Goal: Information Seeking & Learning: Learn about a topic

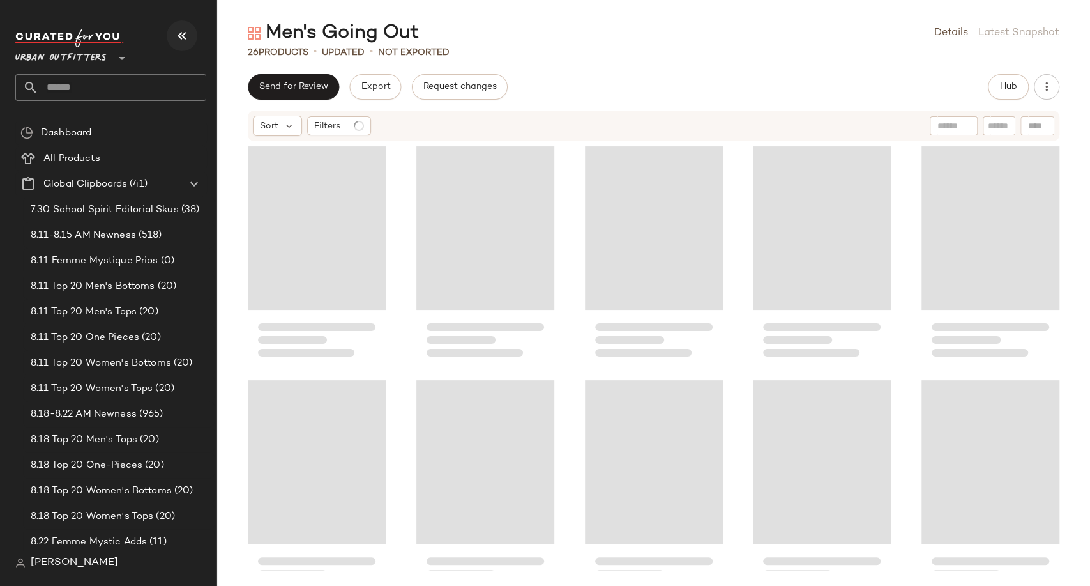
click at [188, 34] on icon "button" at bounding box center [181, 35] width 15 height 15
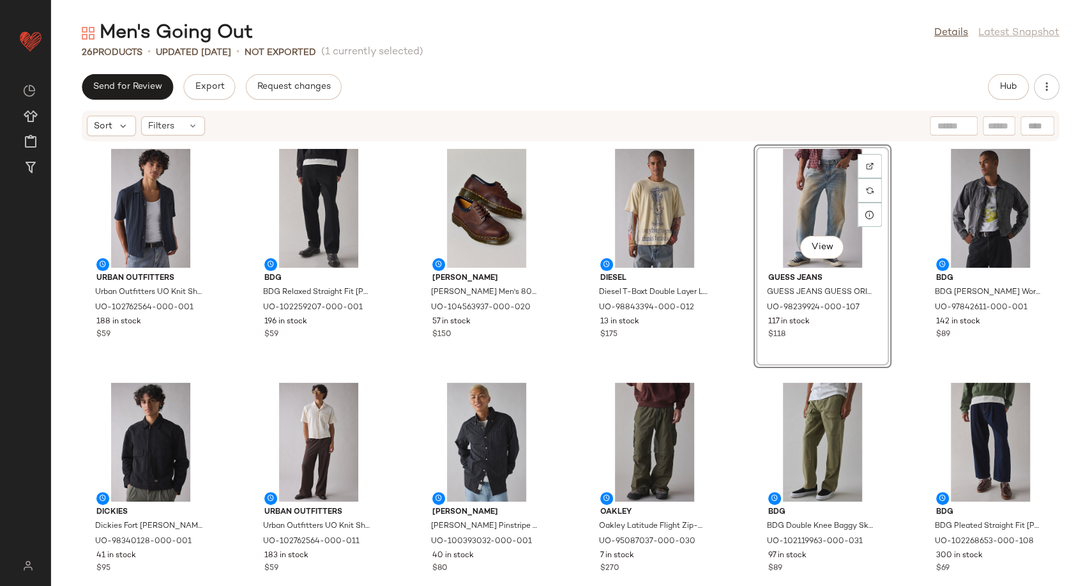
drag, startPoint x: 723, startPoint y: 367, endPoint x: 725, endPoint y: 393, distance: 25.7
click at [725, 393] on div "Urban Outfitters Urban Outfitters UO Knit Short Sleeve Shirt Top in Black, Men'…" at bounding box center [570, 356] width 1039 height 428
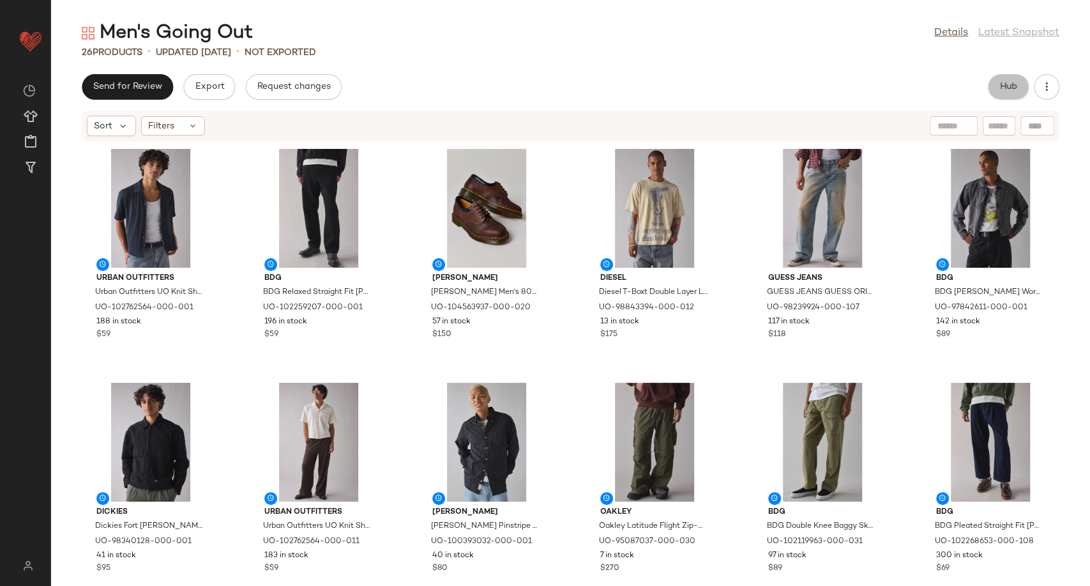
click at [1013, 88] on span "Hub" at bounding box center [1008, 87] width 18 height 10
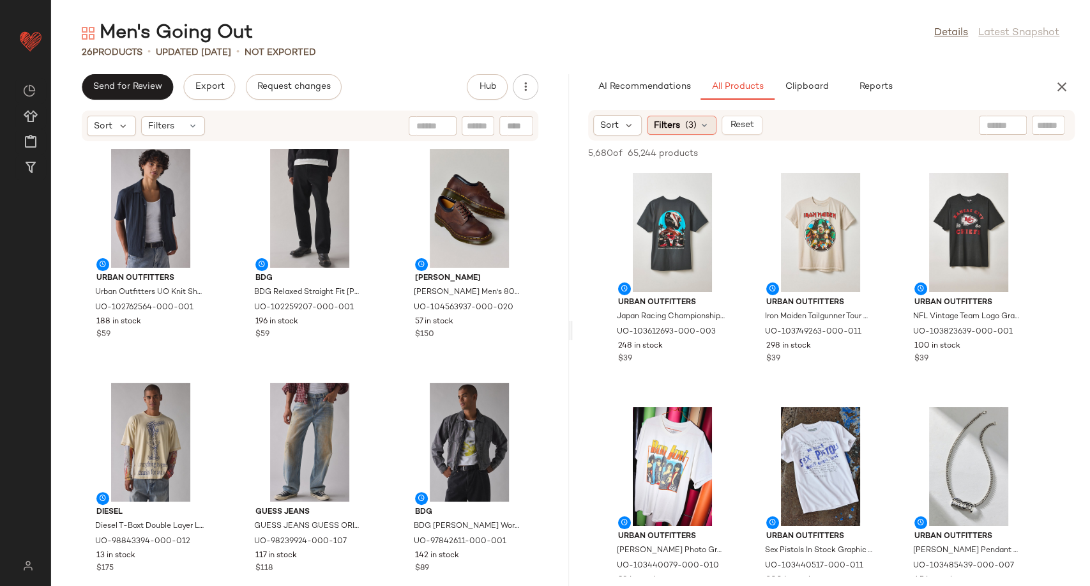
click at [705, 124] on icon at bounding box center [704, 125] width 10 height 10
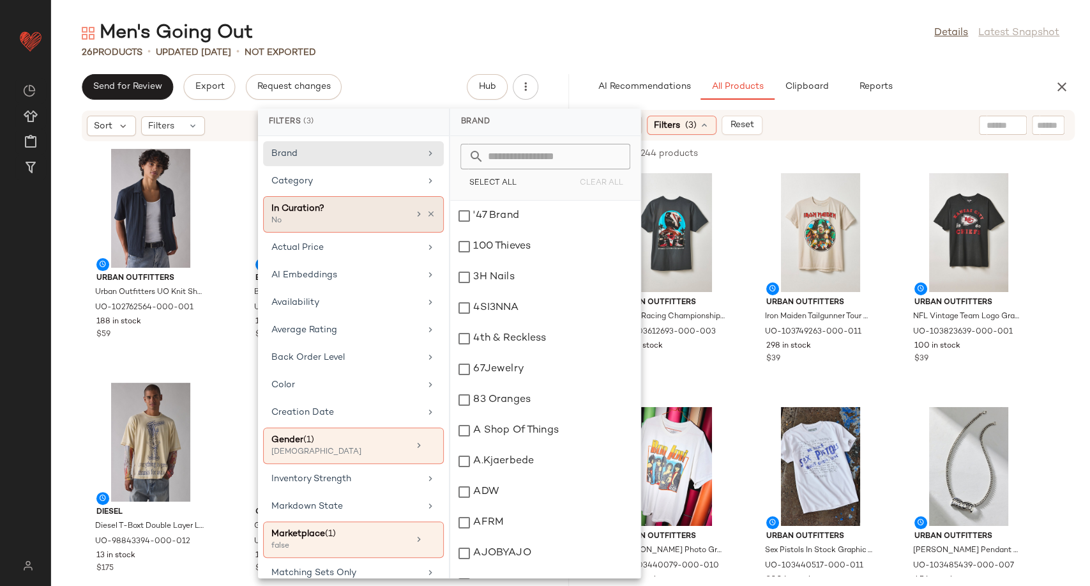
drag, startPoint x: 705, startPoint y: 124, endPoint x: 356, endPoint y: 229, distance: 364.6
click at [356, 229] on body "Urban Outfitters ** Dashboard All Products Global Clipboards (41) Curations (16…" at bounding box center [545, 293] width 1090 height 586
click at [316, 175] on div "Category" at bounding box center [345, 180] width 149 height 13
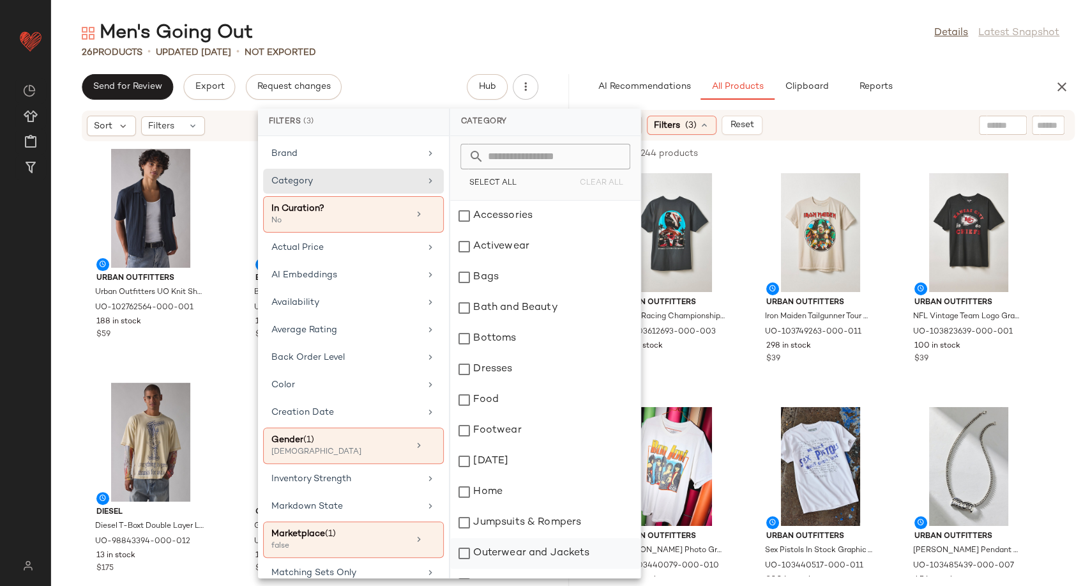
click at [506, 553] on div "Outerwear and Jackets" at bounding box center [545, 553] width 190 height 31
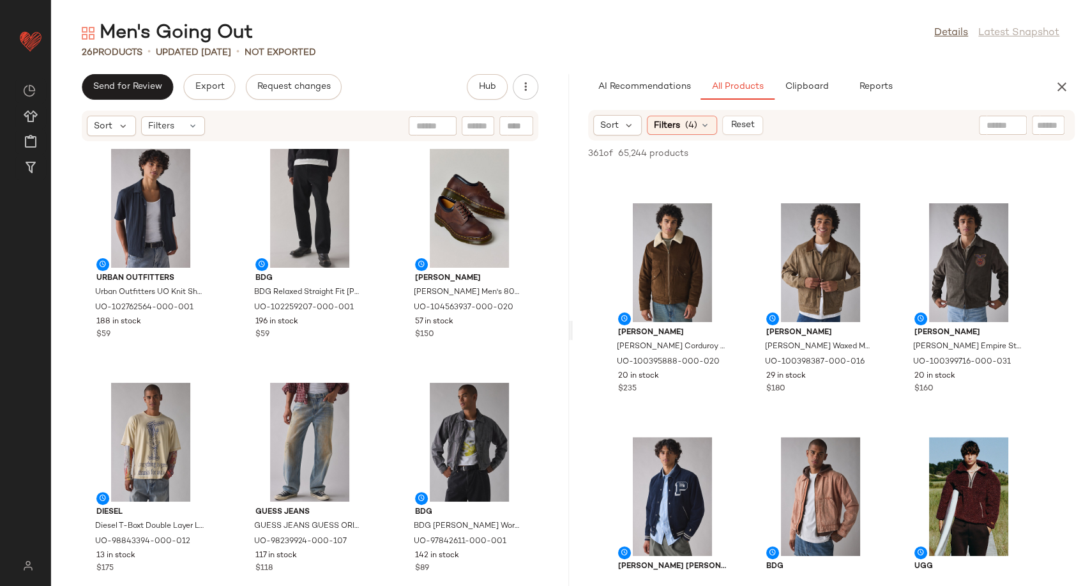
scroll to position [202, 0]
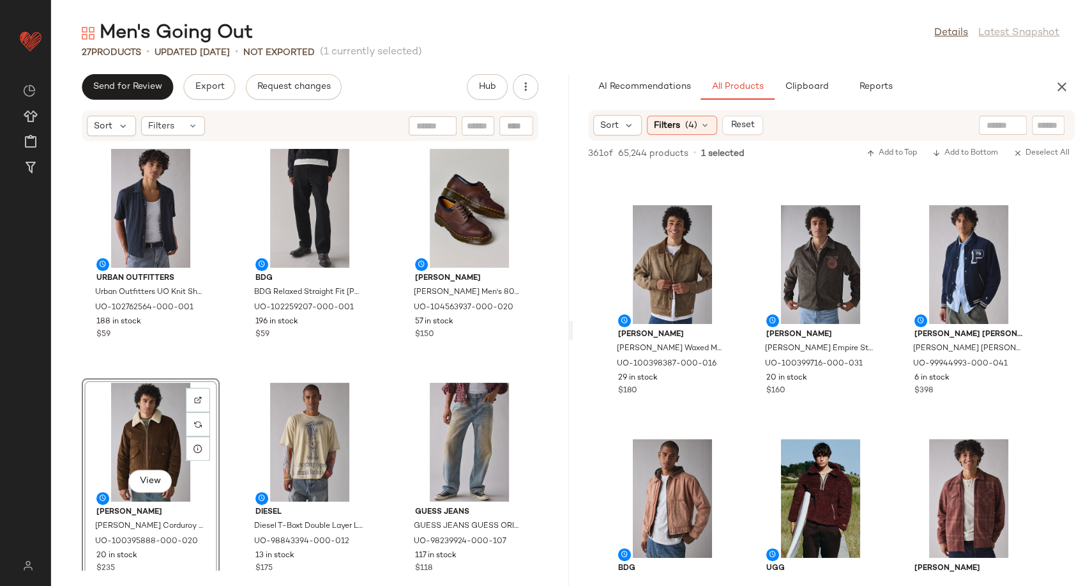
click at [389, 379] on div "Urban Outfitters Urban Outfitters UO Knit Short Sleeve Shirt Top in Black, Men'…" at bounding box center [310, 356] width 518 height 428
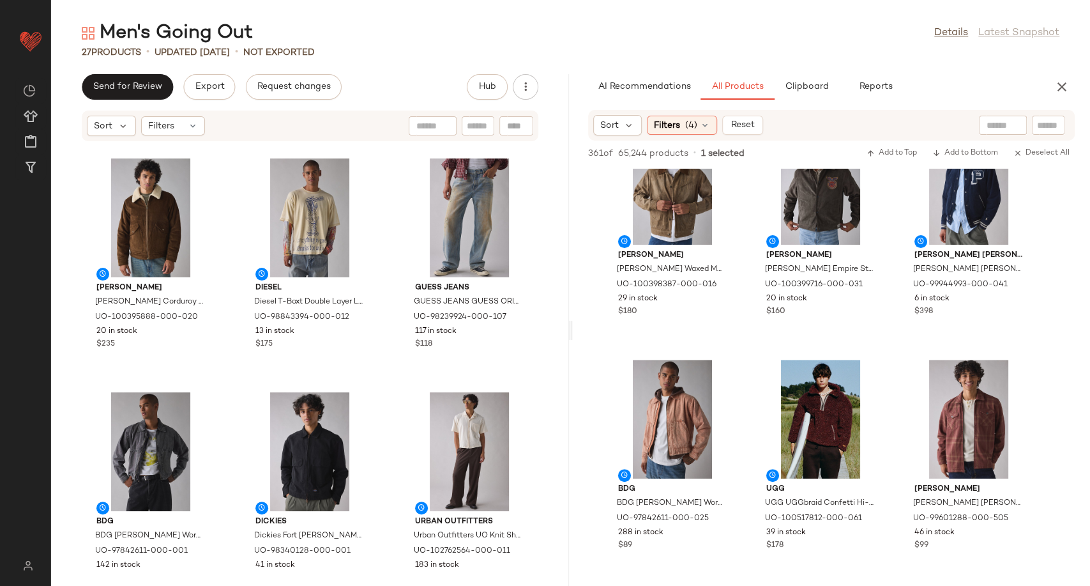
scroll to position [281, 0]
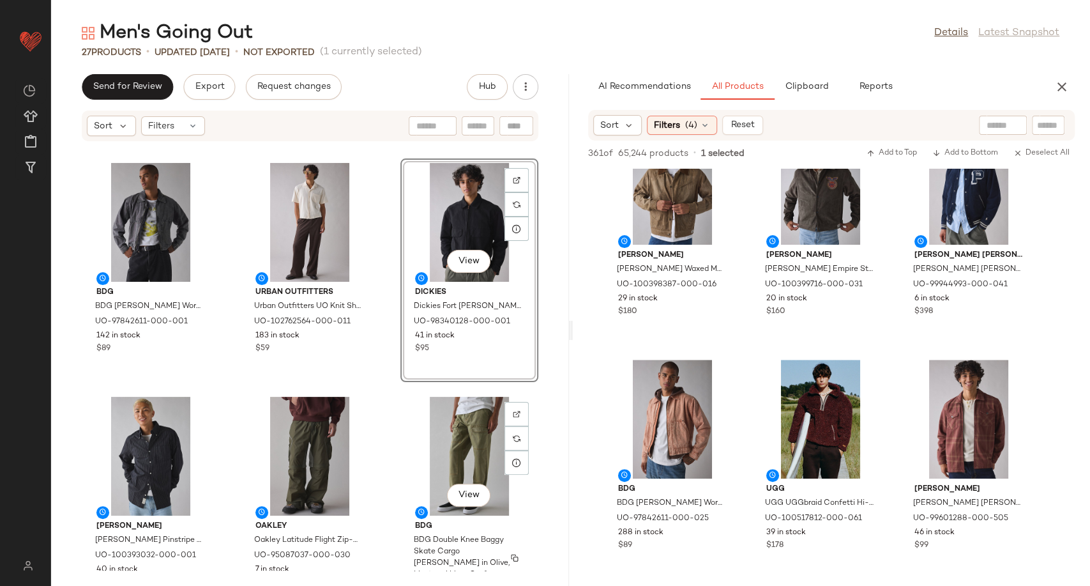
scroll to position [446, 0]
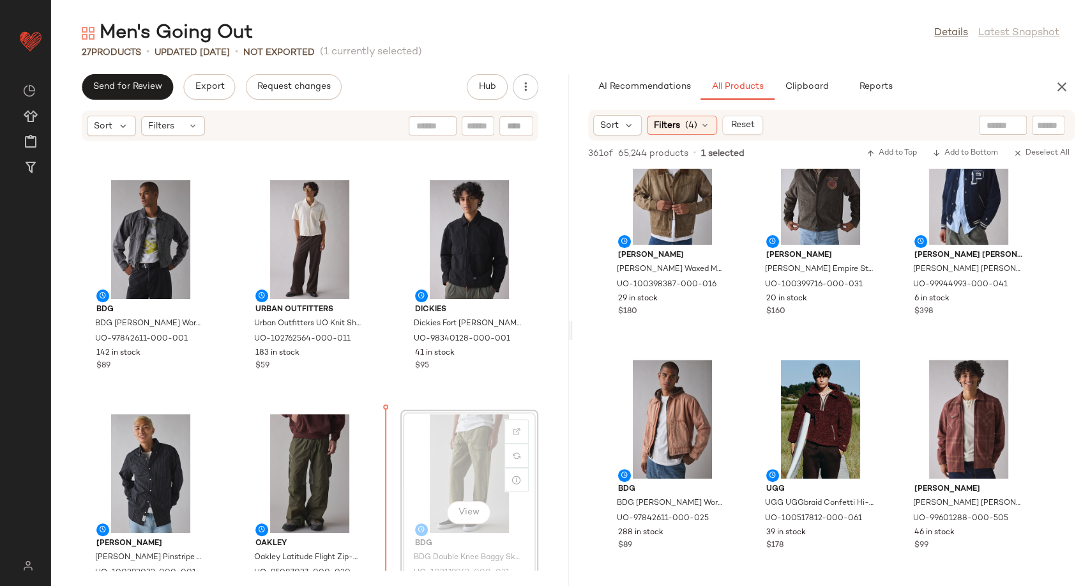
scroll to position [447, 0]
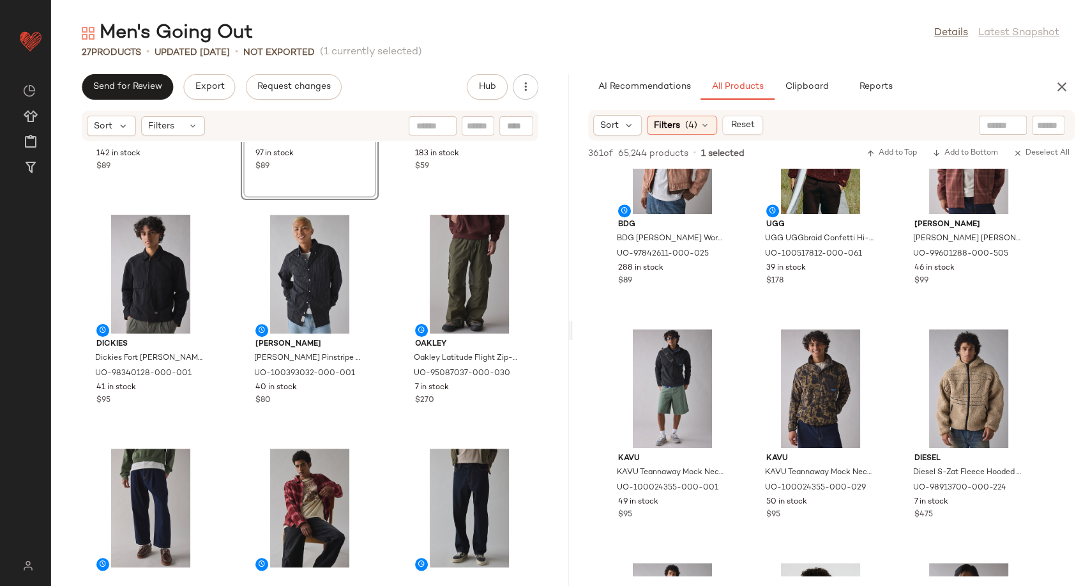
scroll to position [909, 0]
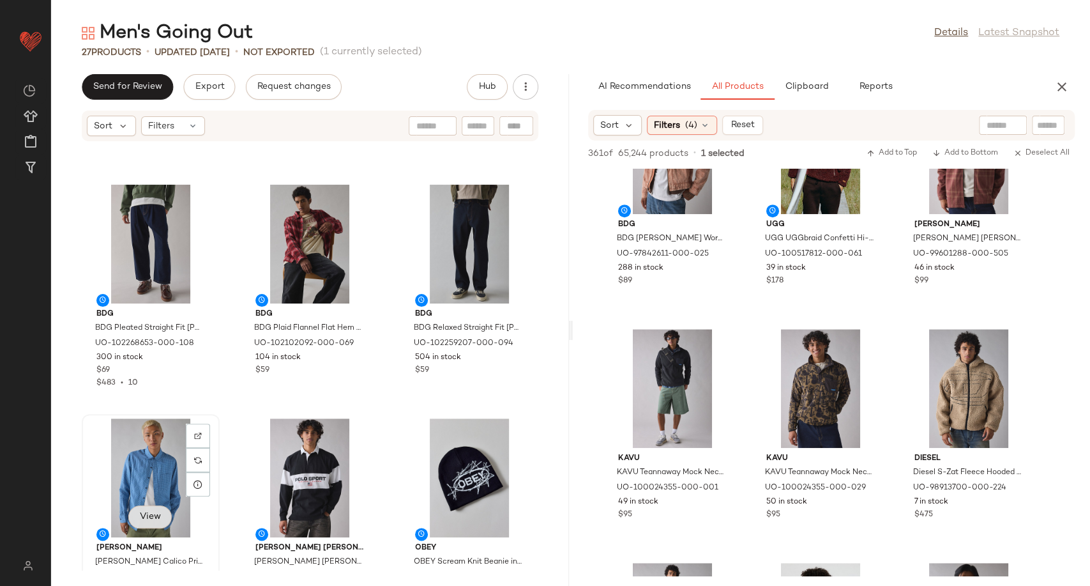
click at [152, 509] on button "View" at bounding box center [149, 516] width 43 height 23
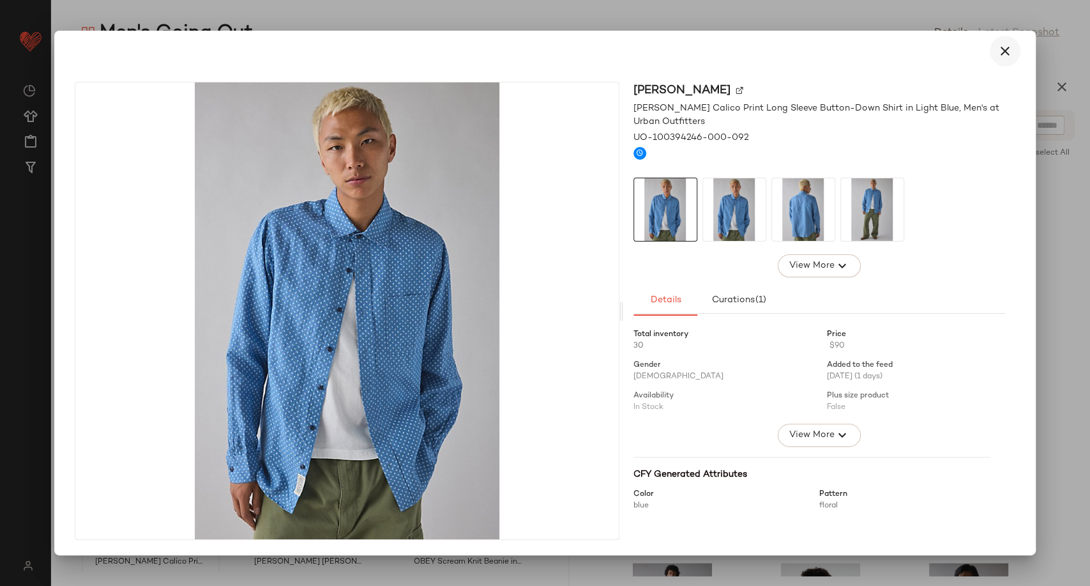
click at [1015, 51] on button "button" at bounding box center [1005, 51] width 31 height 31
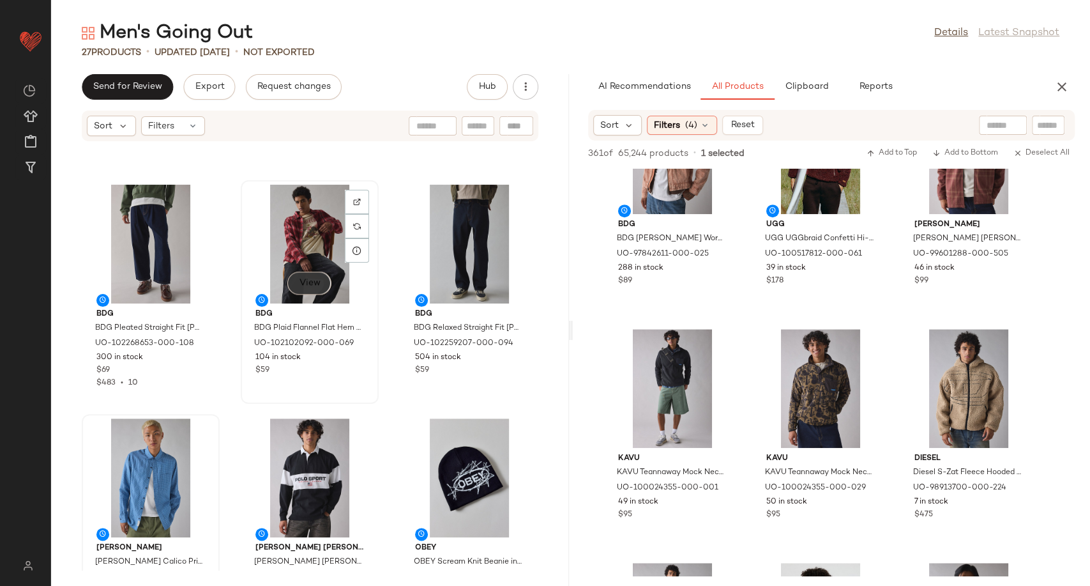
click at [303, 278] on span "View" at bounding box center [309, 283] width 22 height 10
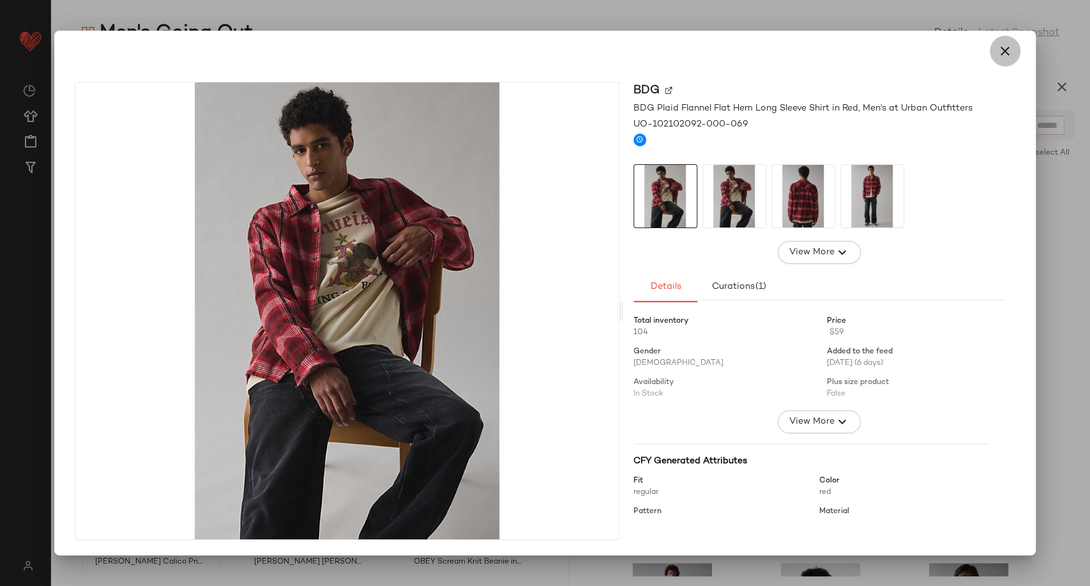
click at [1009, 56] on icon "button" at bounding box center [1004, 50] width 15 height 15
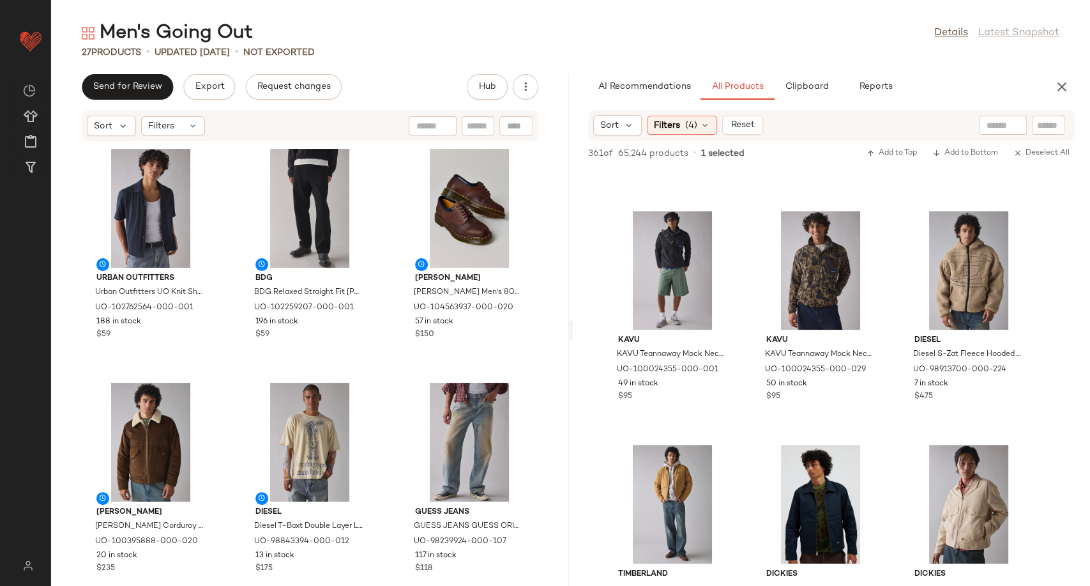
scroll to position [660, 0]
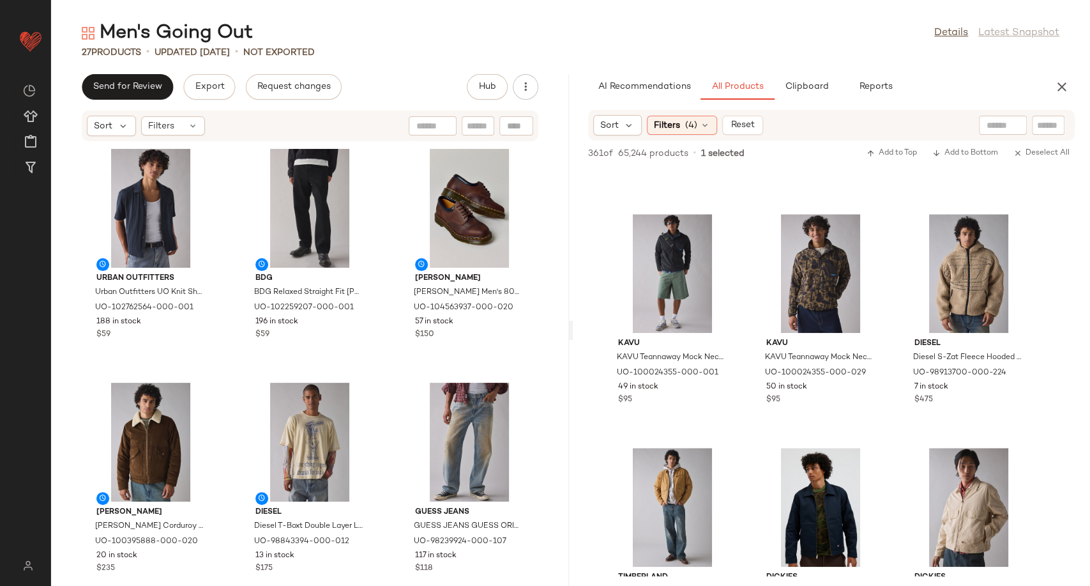
click at [395, 373] on div "Urban Outfitters Urban Outfitters UO Knit Short Sleeve Shirt Top in Black, Men'…" at bounding box center [310, 356] width 518 height 428
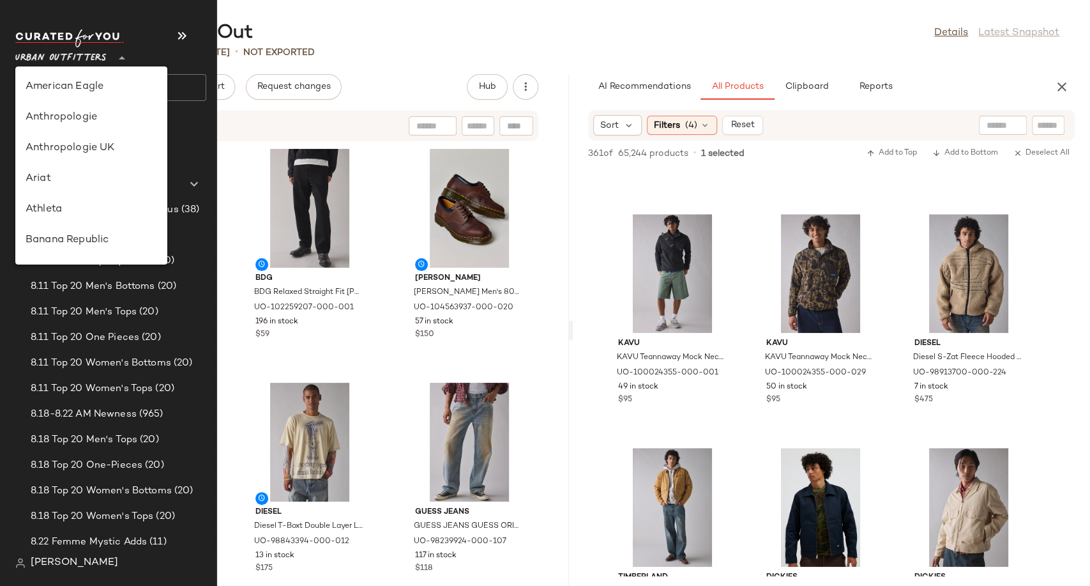
click at [47, 61] on span "Urban Outfitters" at bounding box center [60, 54] width 91 height 23
click at [447, 34] on div "Men's Going Out Details Latest Snapshot" at bounding box center [570, 33] width 1039 height 26
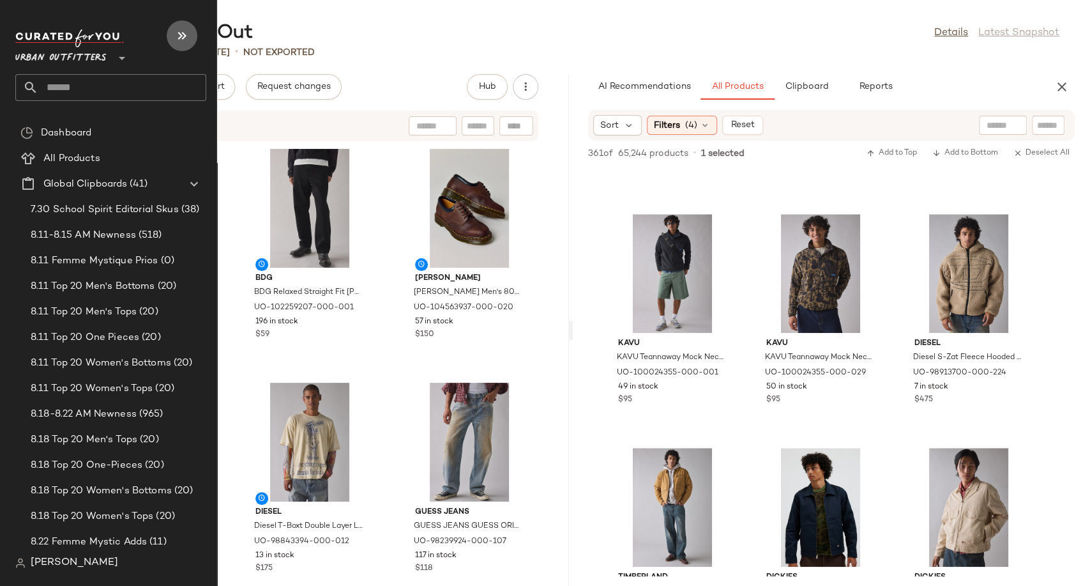
drag, startPoint x: 447, startPoint y: 34, endPoint x: 179, endPoint y: 43, distance: 268.3
click at [179, 43] on icon "button" at bounding box center [181, 35] width 15 height 15
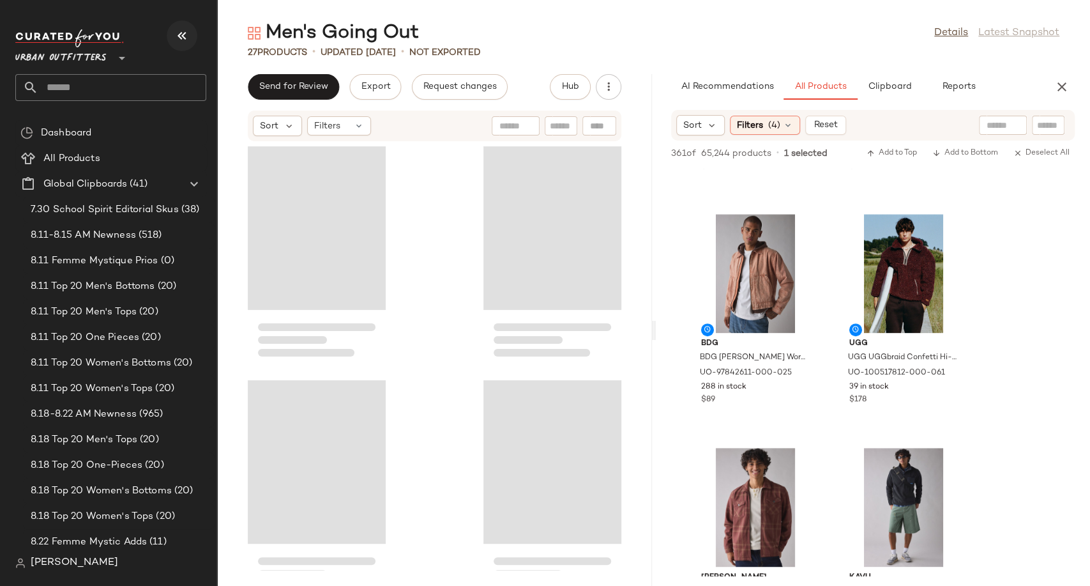
scroll to position [894, 0]
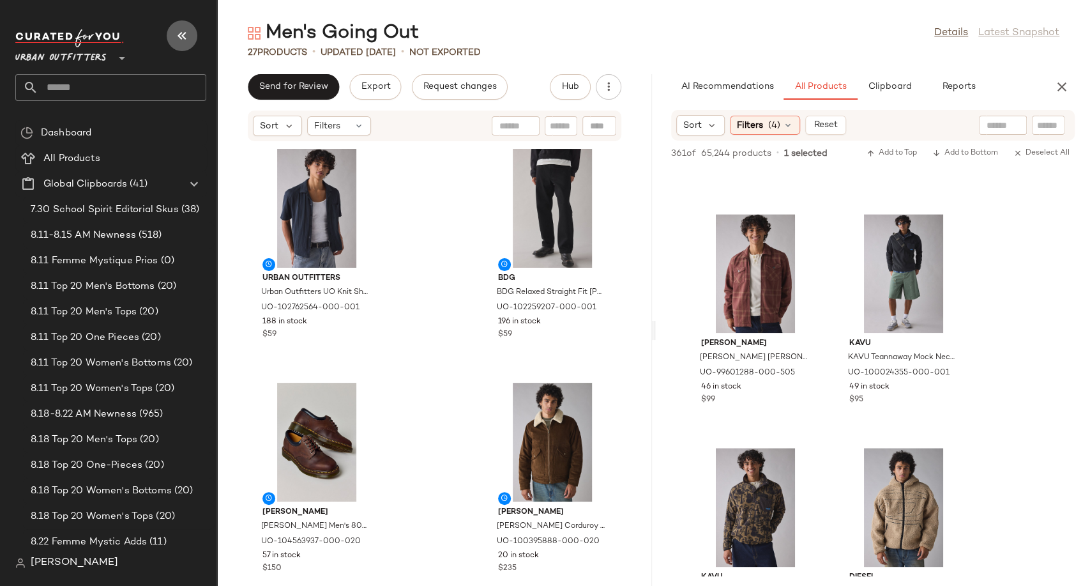
click at [186, 32] on icon "button" at bounding box center [181, 35] width 15 height 15
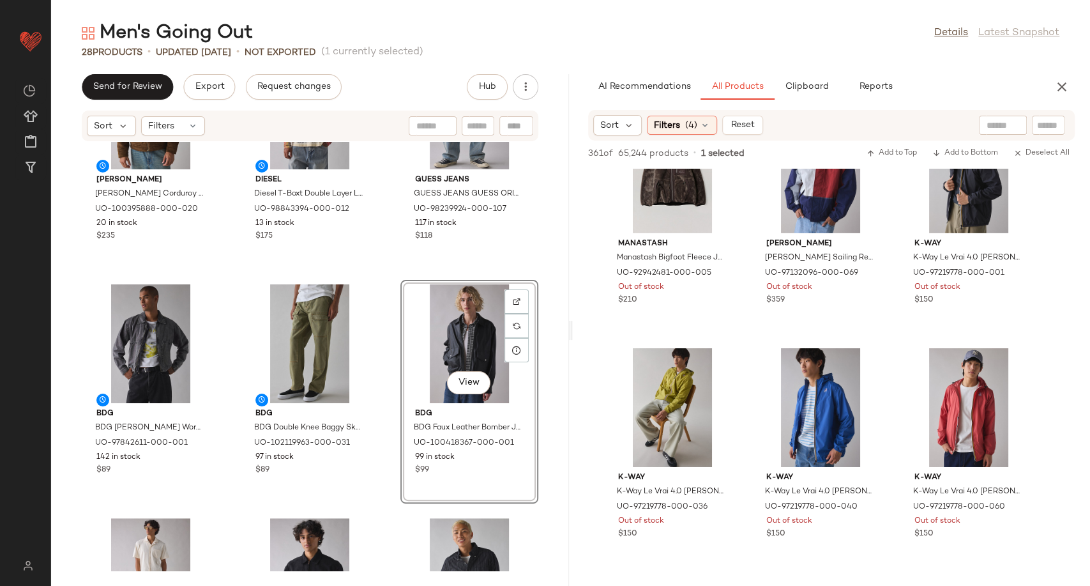
scroll to position [6328, 0]
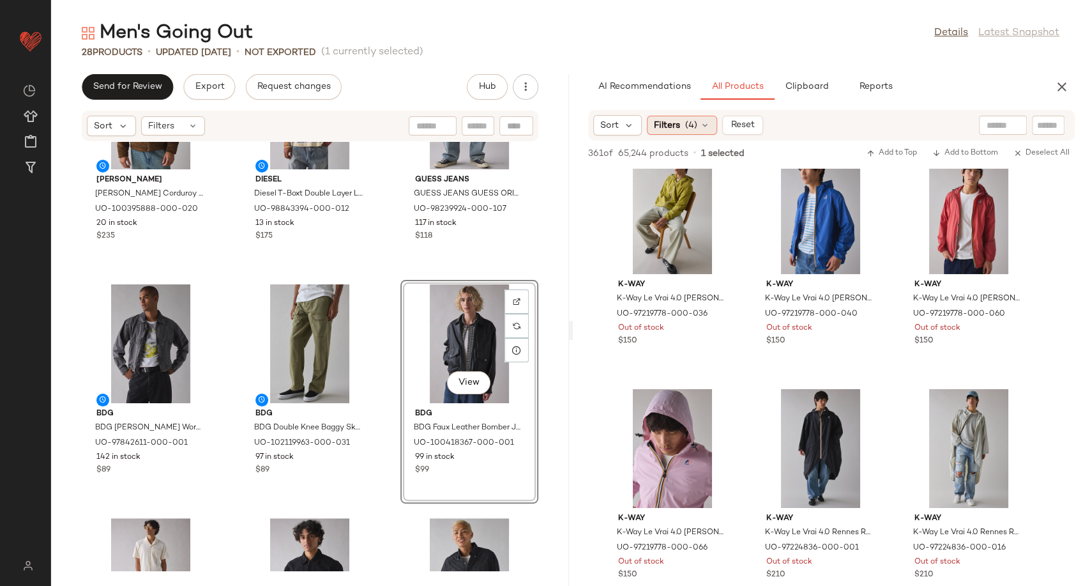
click at [704, 127] on icon at bounding box center [705, 125] width 10 height 10
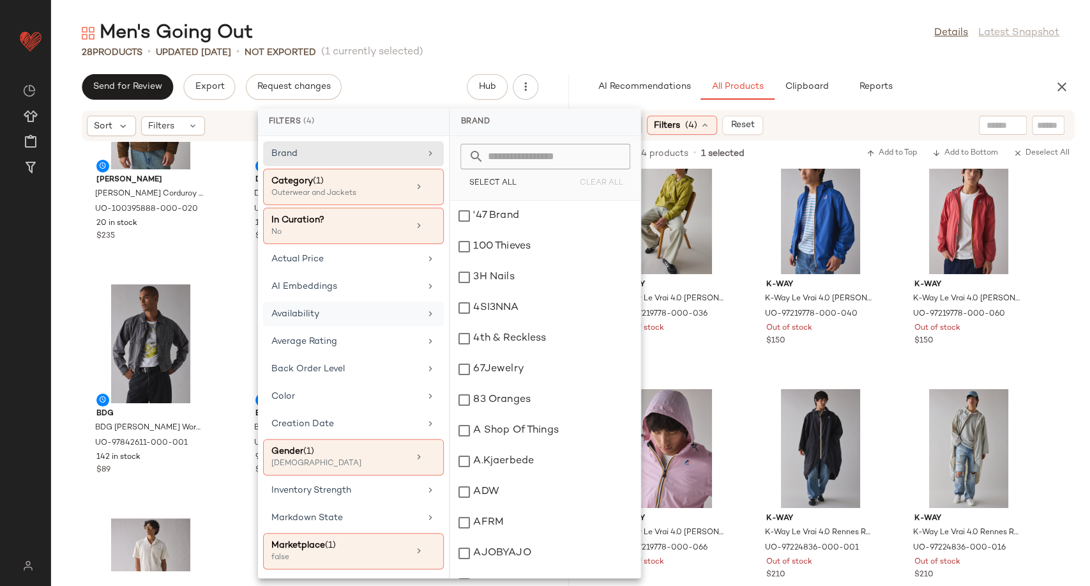
click at [359, 319] on div "Availability" at bounding box center [345, 313] width 149 height 13
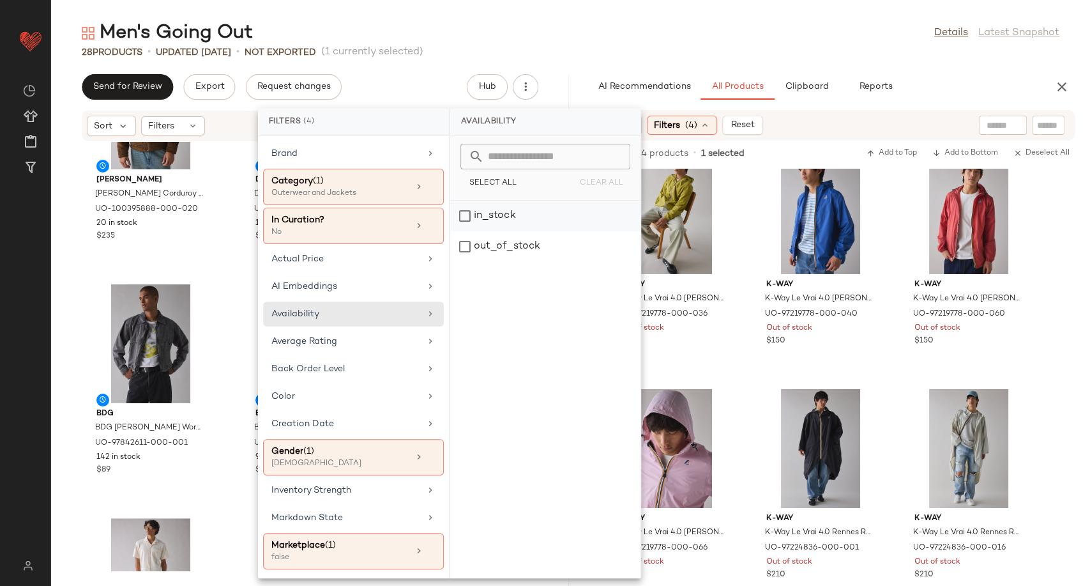
click at [481, 219] on div "in_stock" at bounding box center [545, 215] width 190 height 31
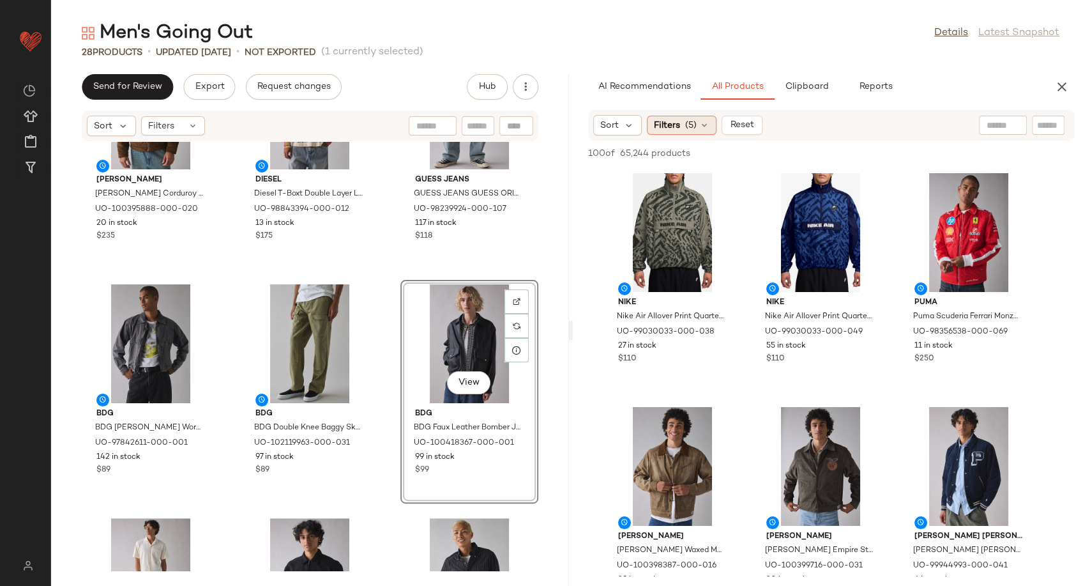
click at [701, 129] on icon at bounding box center [704, 125] width 10 height 10
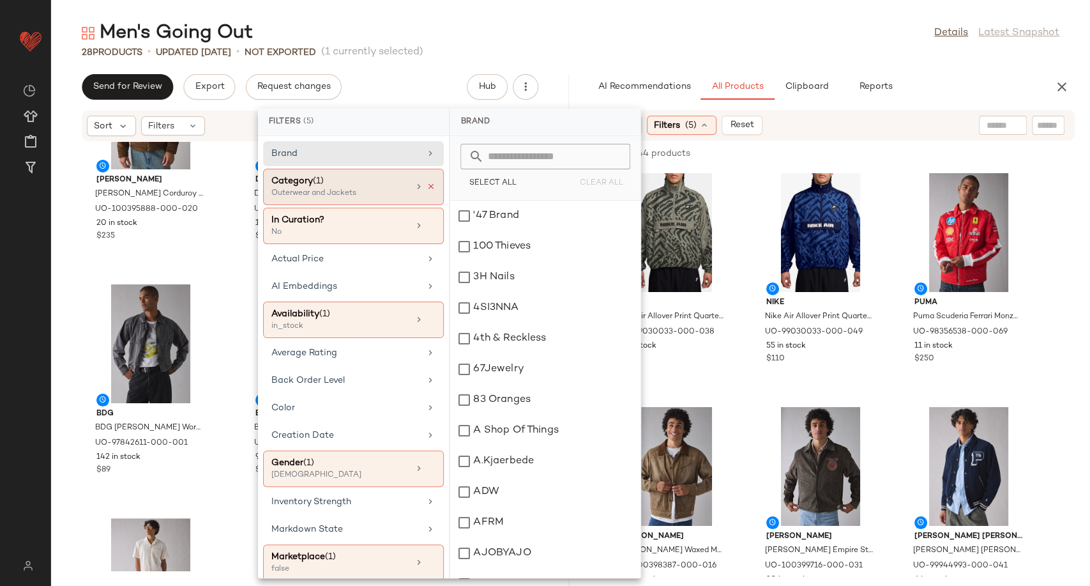
click at [427, 185] on icon at bounding box center [431, 186] width 9 height 9
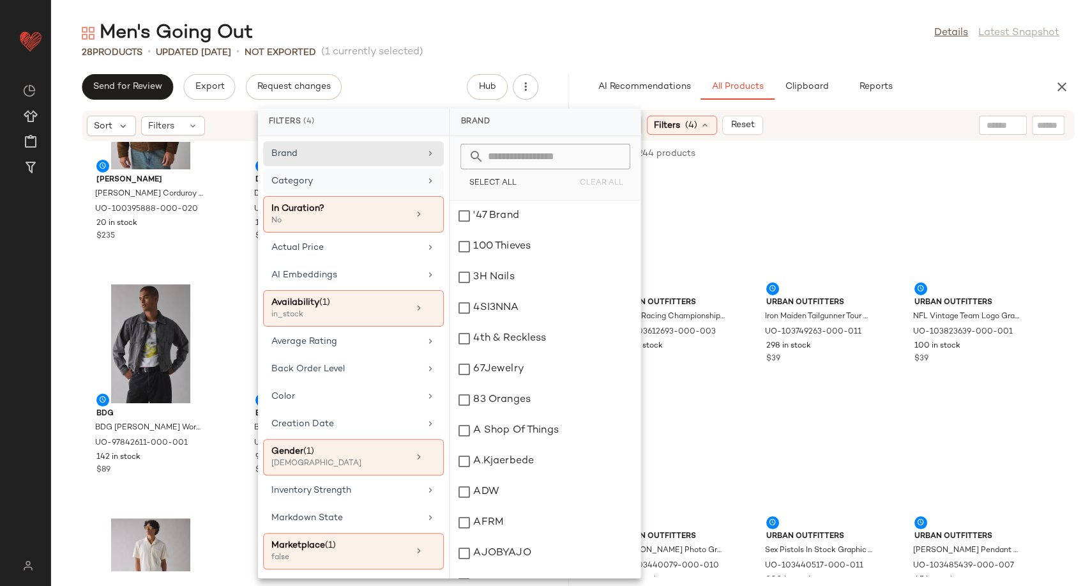
click at [403, 185] on div "Category" at bounding box center [345, 180] width 149 height 13
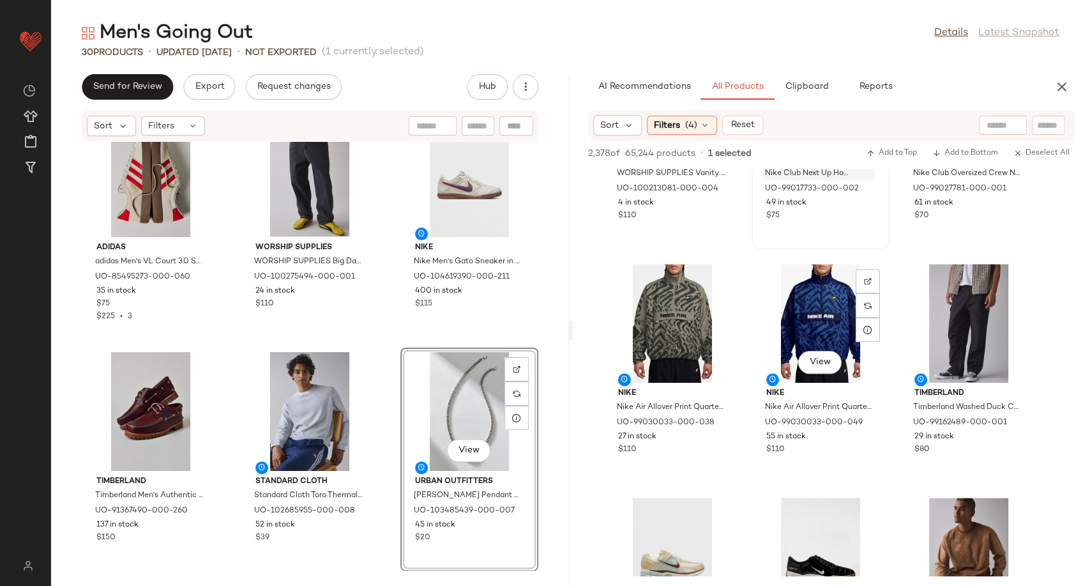
scroll to position [845, 0]
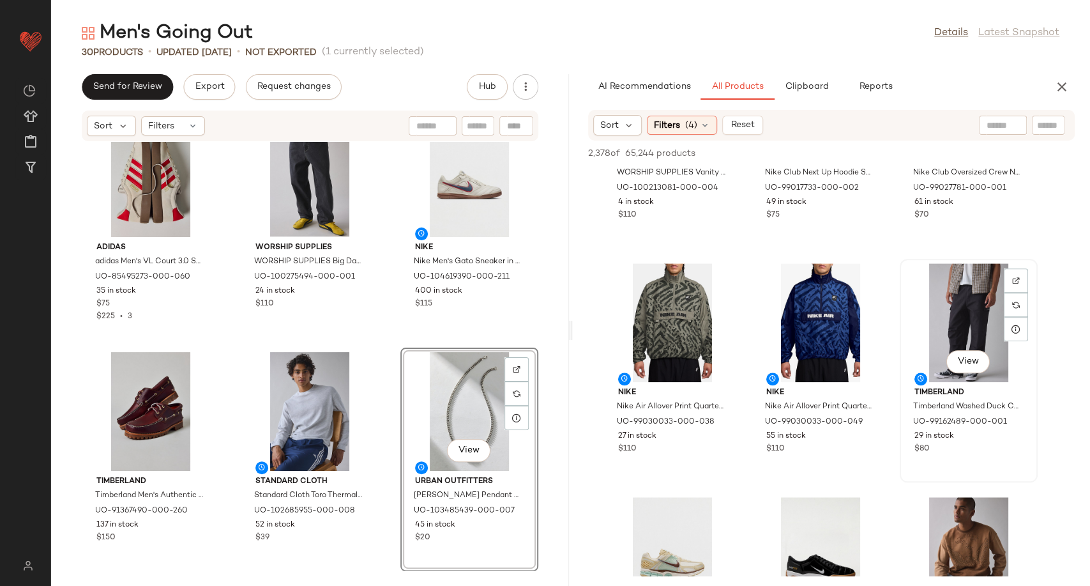
click at [970, 308] on div "View" at bounding box center [968, 322] width 129 height 119
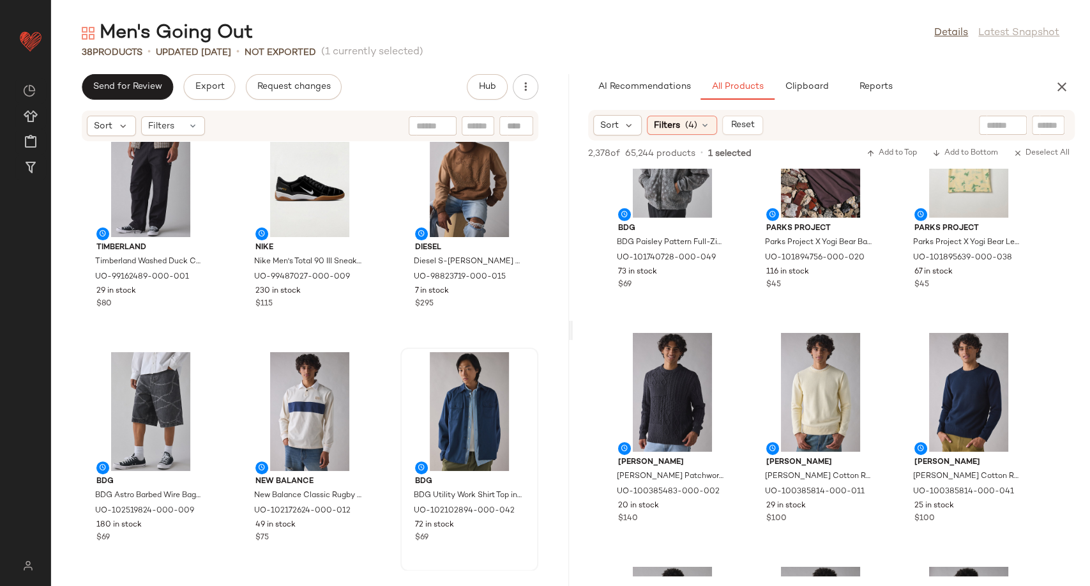
scroll to position [2611, 0]
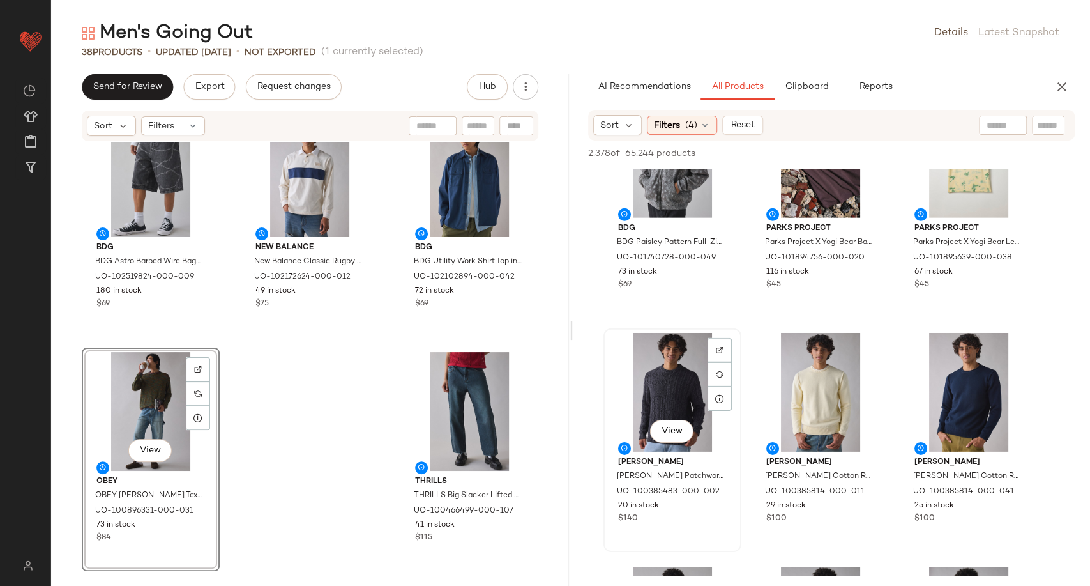
click at [661, 398] on div "View" at bounding box center [672, 392] width 129 height 119
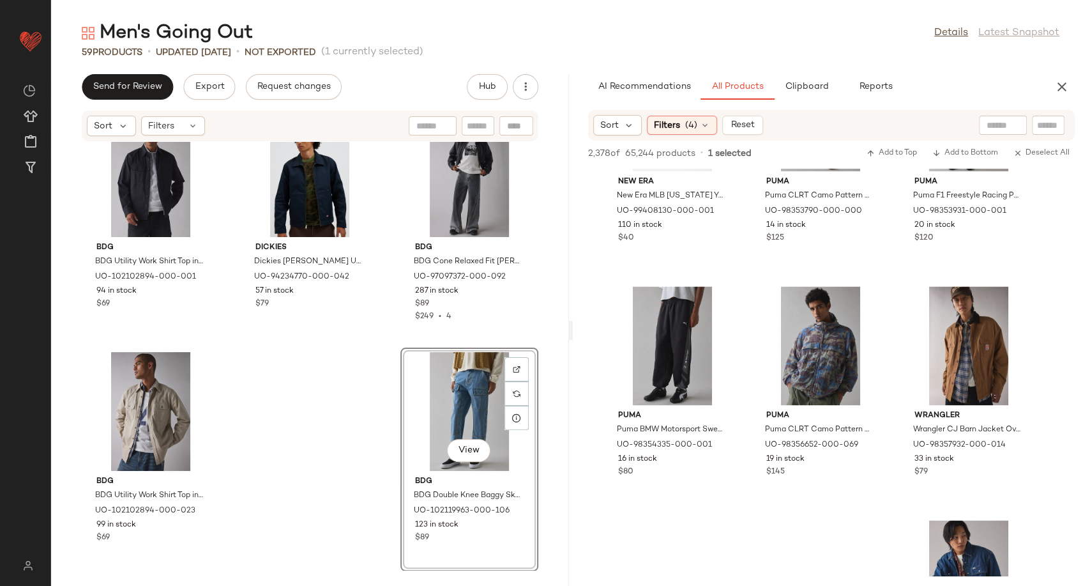
scroll to position [10871, 0]
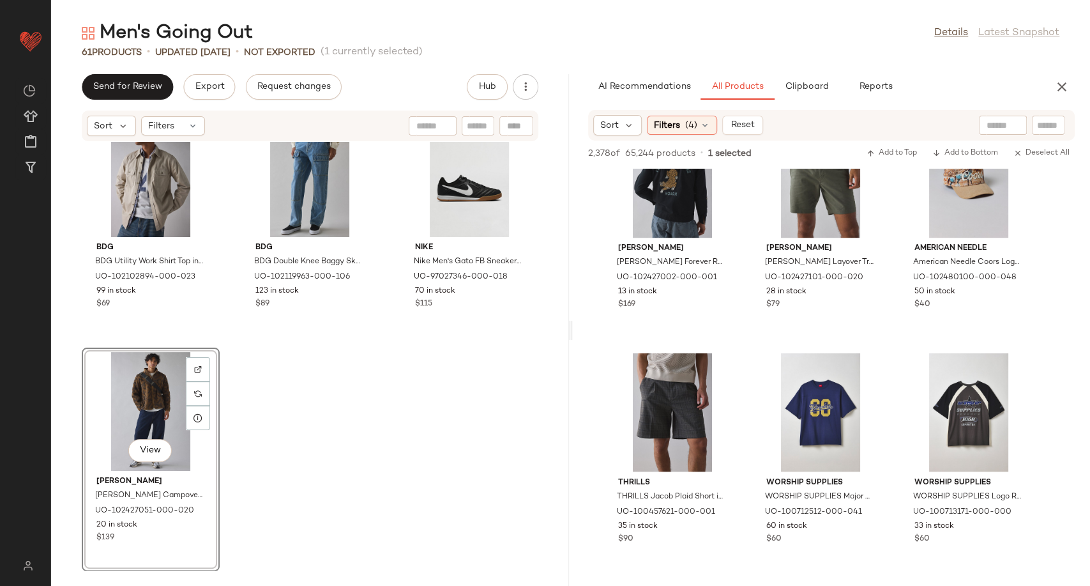
scroll to position [14412, 0]
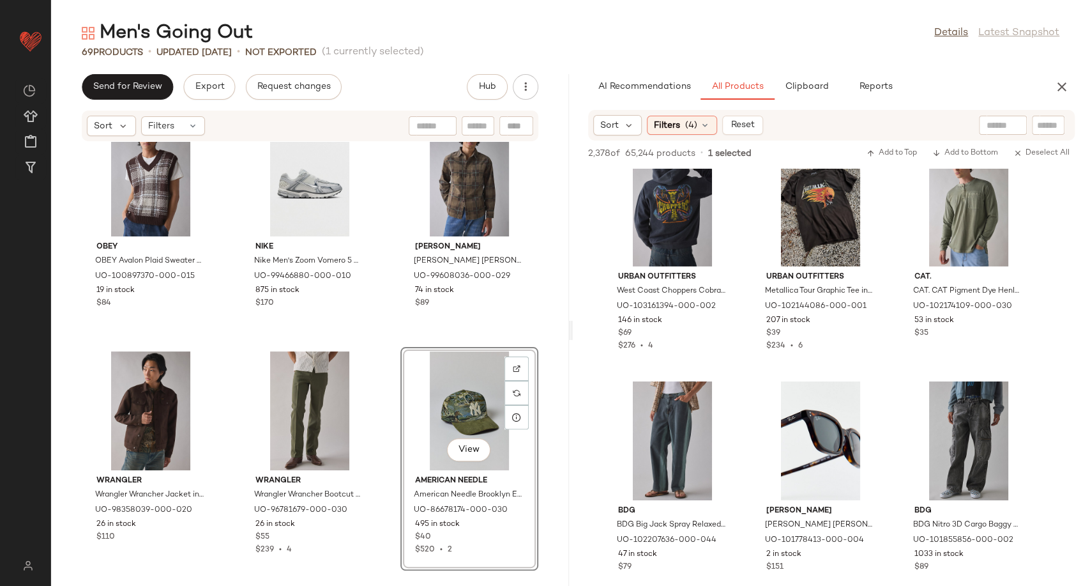
scroll to position [25853, 0]
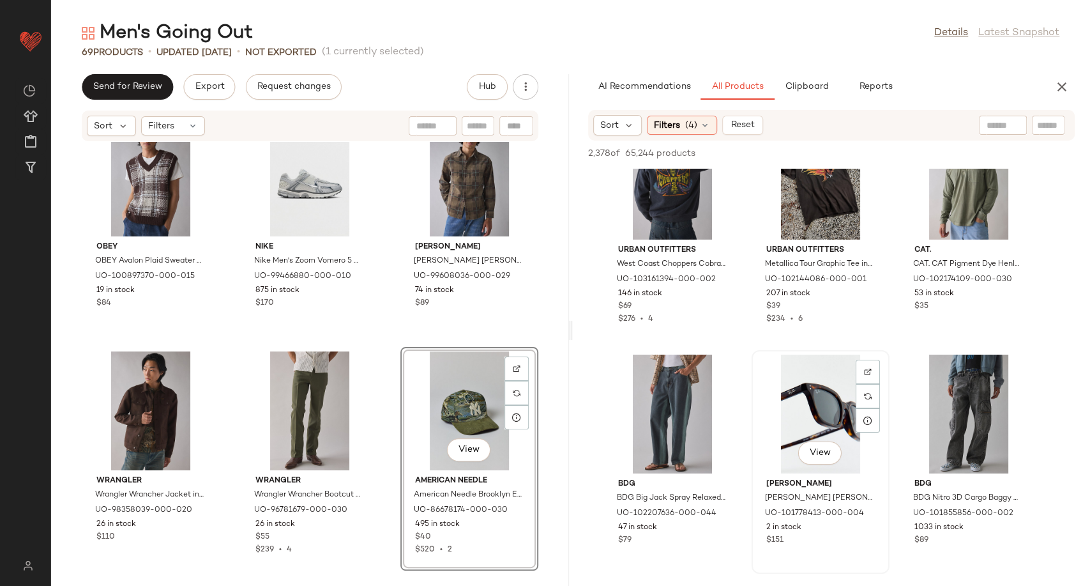
click at [823, 416] on div "View" at bounding box center [820, 413] width 129 height 119
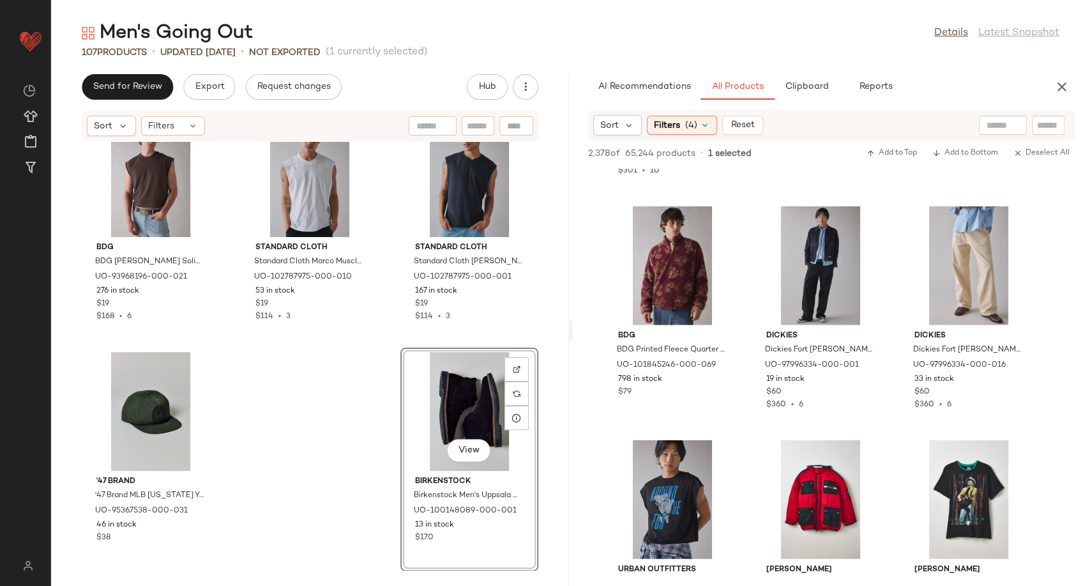
scroll to position [44794, 0]
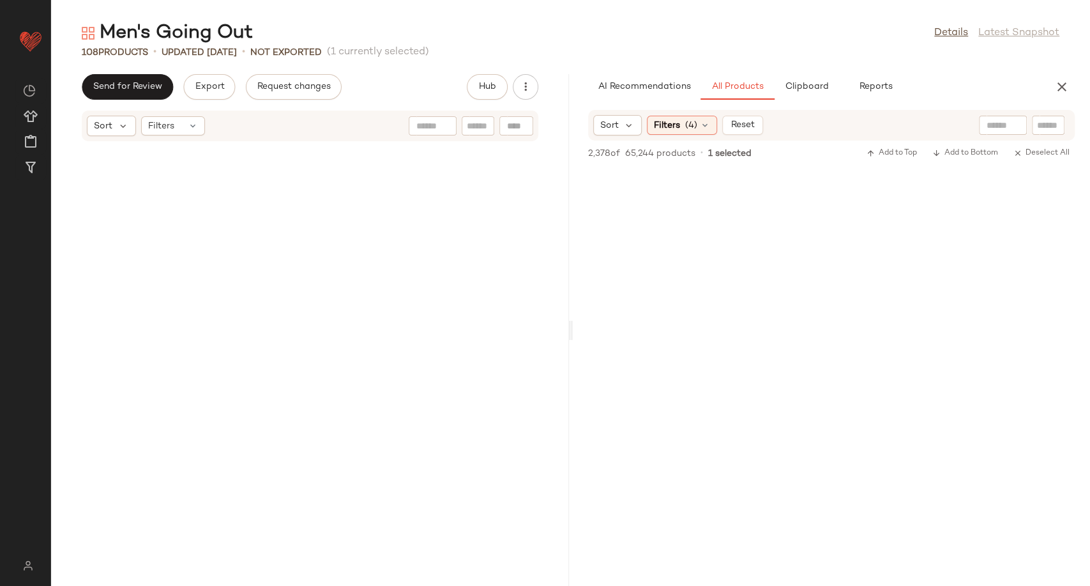
scroll to position [44794, 0]
